Goal: Find specific page/section: Find specific page/section

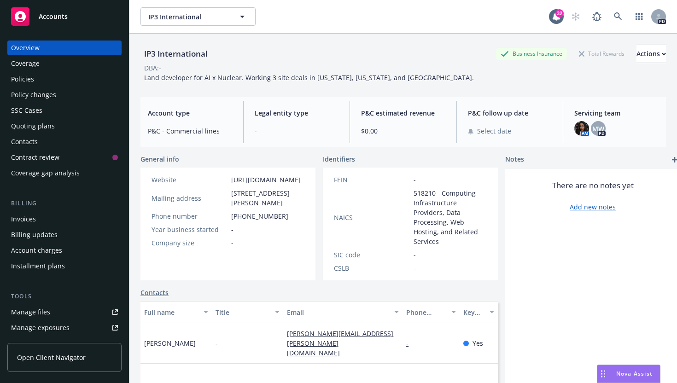
click at [68, 47] on div "Overview" at bounding box center [64, 48] width 107 height 15
click at [36, 10] on div "Accounts" at bounding box center [64, 16] width 107 height 18
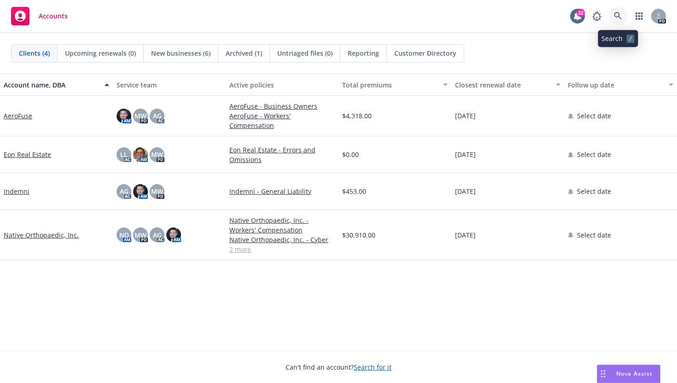
click at [616, 15] on icon at bounding box center [618, 16] width 8 height 8
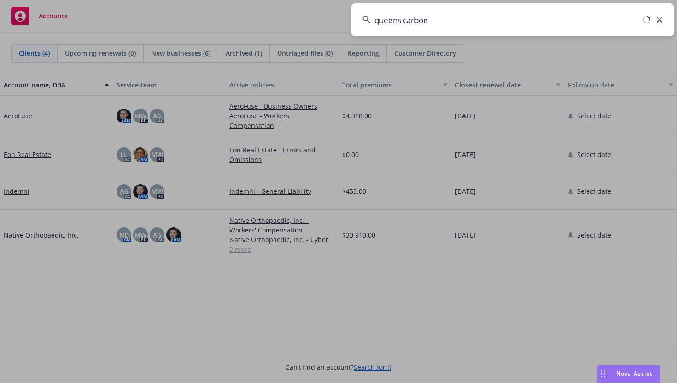
type input "queens carbon"
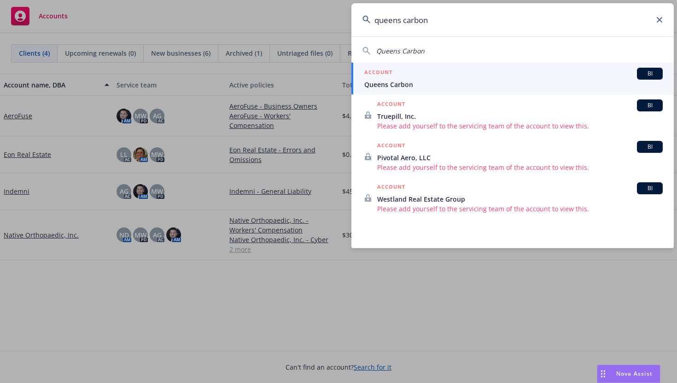
click at [427, 81] on span "Queens Carbon" at bounding box center [513, 85] width 298 height 10
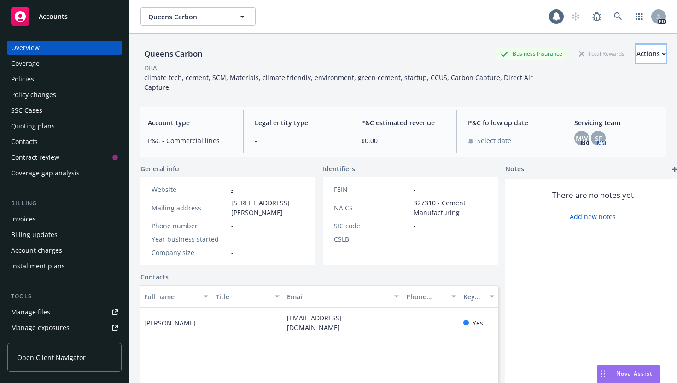
click at [640, 54] on div "Actions" at bounding box center [650, 53] width 29 height 17
click at [446, 52] on div "Queens Carbon Business Insurance Total Rewards Actions Actions Edit account sum…" at bounding box center [402, 54] width 525 height 18
click at [599, 133] on span "SF" at bounding box center [598, 138] width 7 height 10
click at [424, 51] on div "Queens Carbon Business Insurance Total Rewards Actions" at bounding box center [402, 54] width 525 height 18
click at [582, 133] on span "MW" at bounding box center [581, 138] width 12 height 10
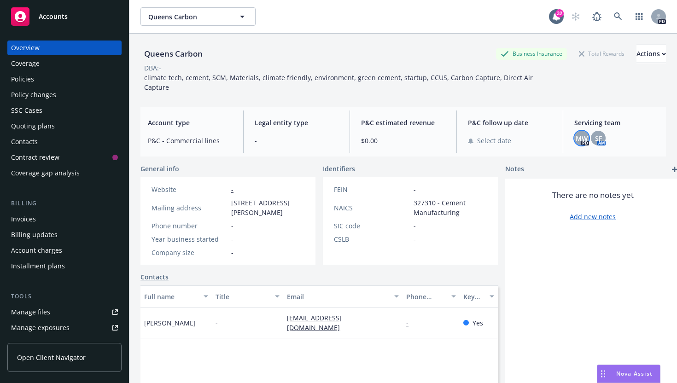
click at [624, 131] on div "MW PD SF AM" at bounding box center [616, 138] width 84 height 15
click at [598, 133] on span "SF" at bounding box center [598, 138] width 7 height 10
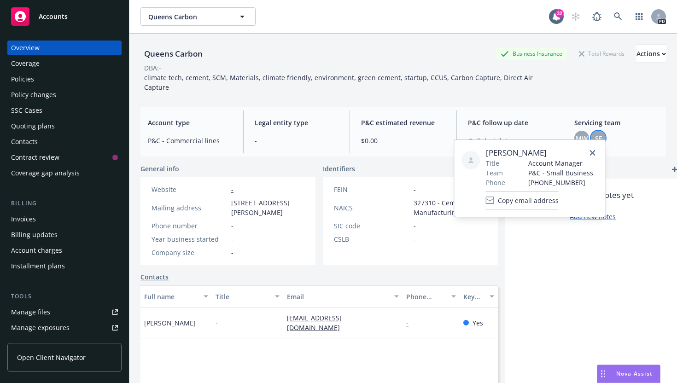
click at [472, 160] on icon at bounding box center [471, 160] width 6 height 6
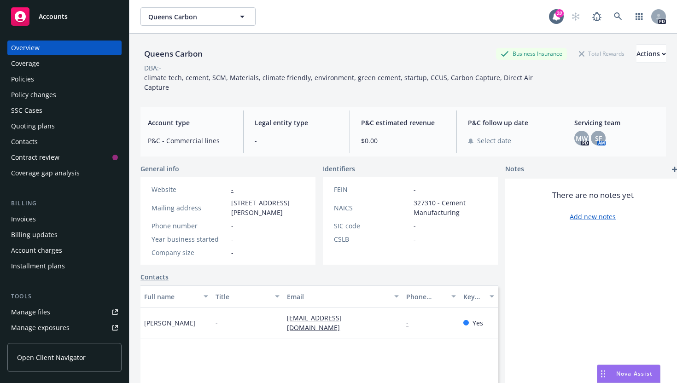
click at [428, 62] on div "Queens Carbon Business Insurance Total Rewards Actions" at bounding box center [402, 54] width 525 height 18
